Goal: Communication & Community: Answer question/provide support

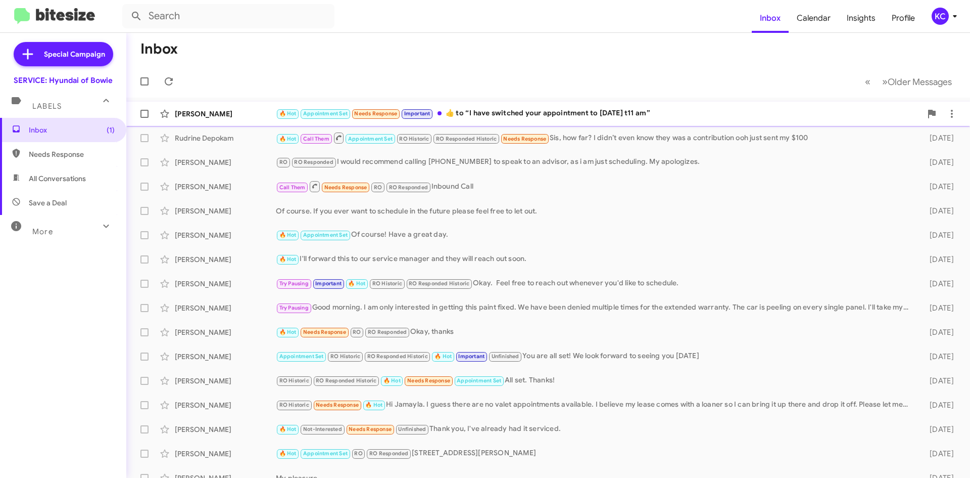
click at [568, 110] on div "🔥 Hot Appointment Set Needs Response Important ​👍​ to “ I have switched your ap…" at bounding box center [599, 114] width 646 height 12
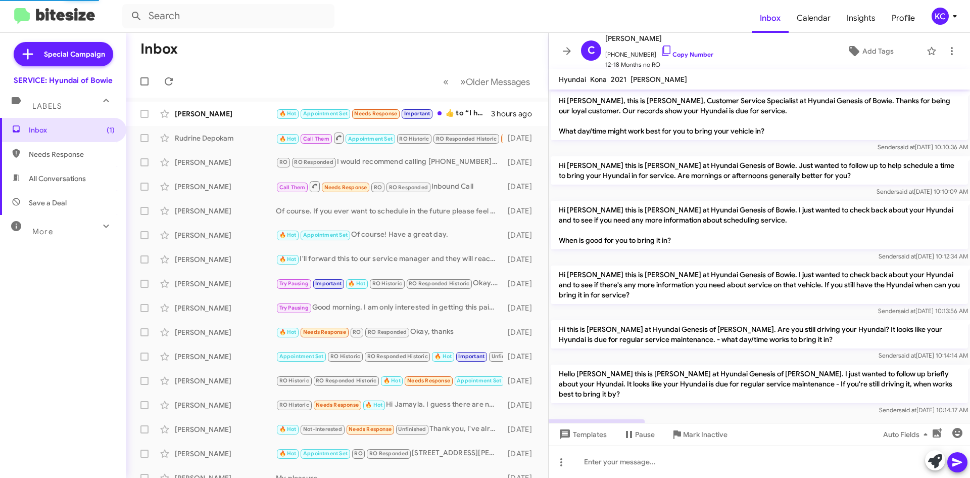
scroll to position [296, 0]
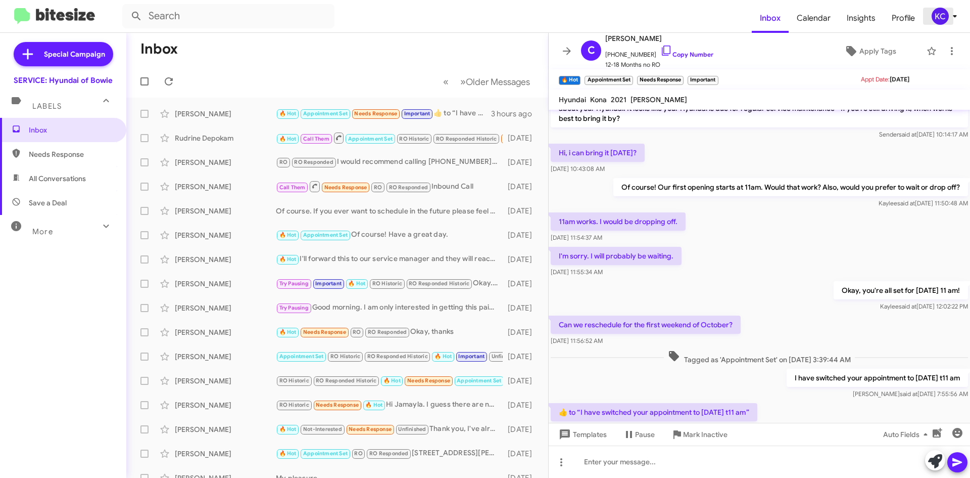
click at [949, 11] on icon at bounding box center [955, 16] width 12 height 12
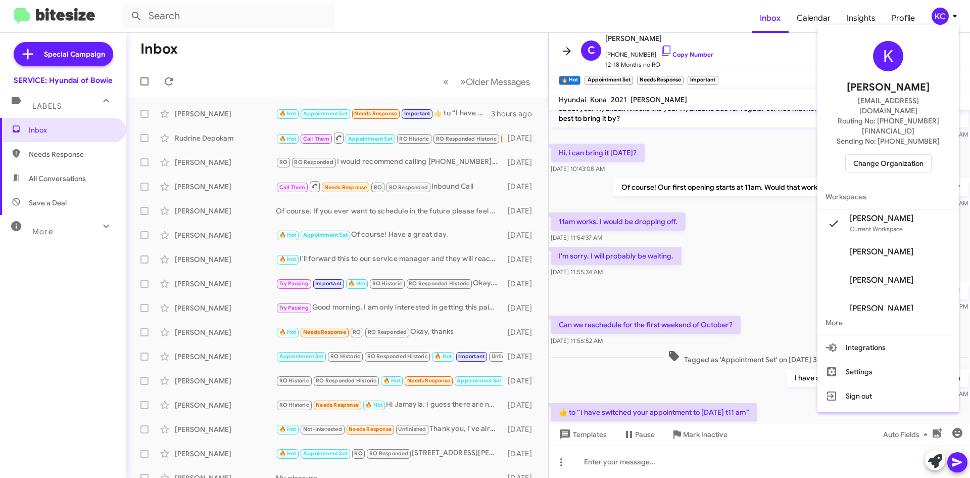
click at [564, 54] on div at bounding box center [485, 239] width 970 height 478
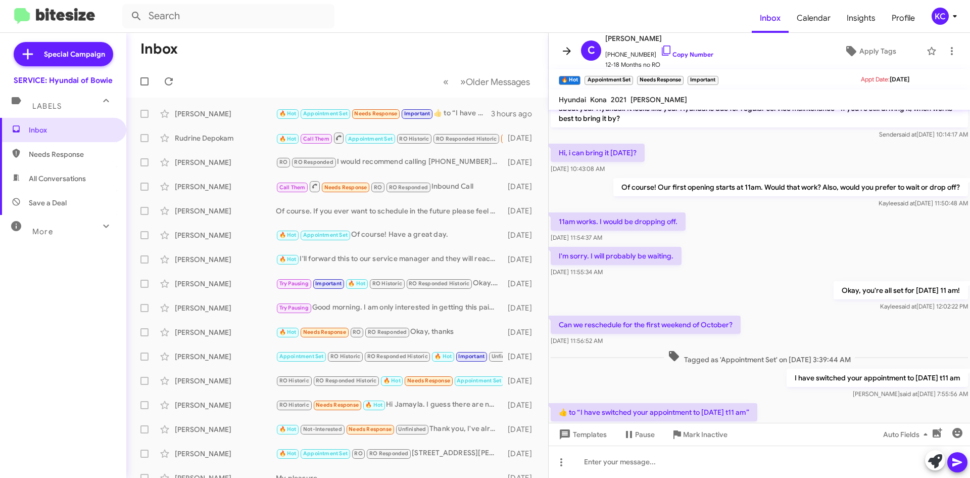
click at [565, 54] on icon at bounding box center [567, 51] width 12 height 12
